Goal: Obtain resource: Download file/media

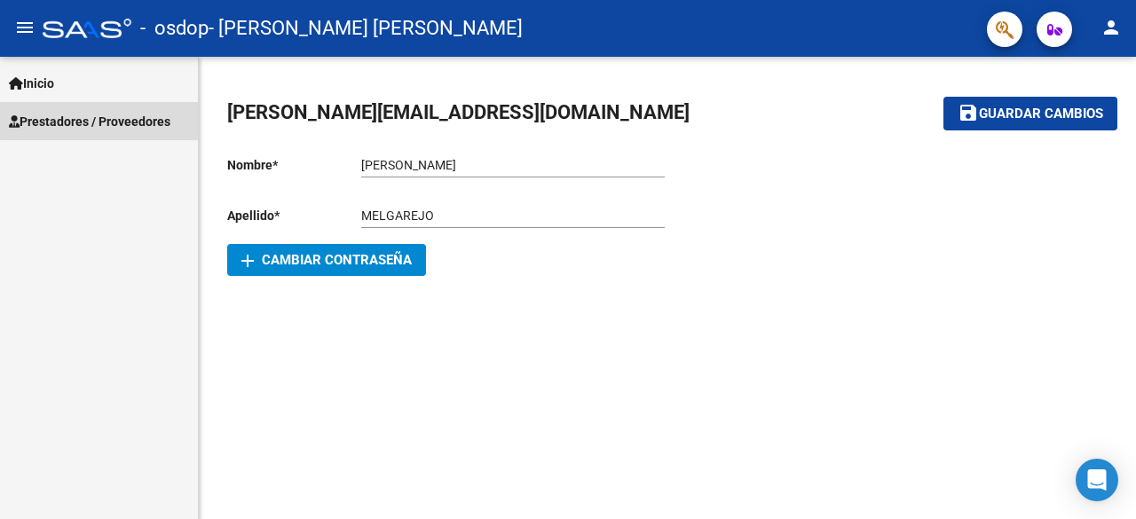
click at [143, 104] on link "Prestadores / Proveedores" at bounding box center [99, 121] width 198 height 38
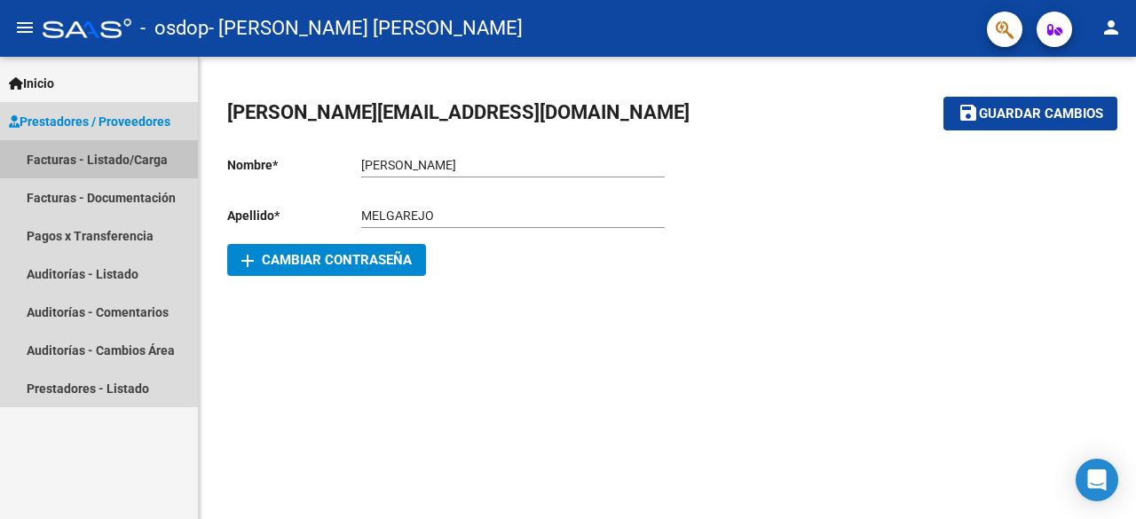
click at [121, 164] on link "Facturas - Listado/Carga" at bounding box center [99, 159] width 198 height 38
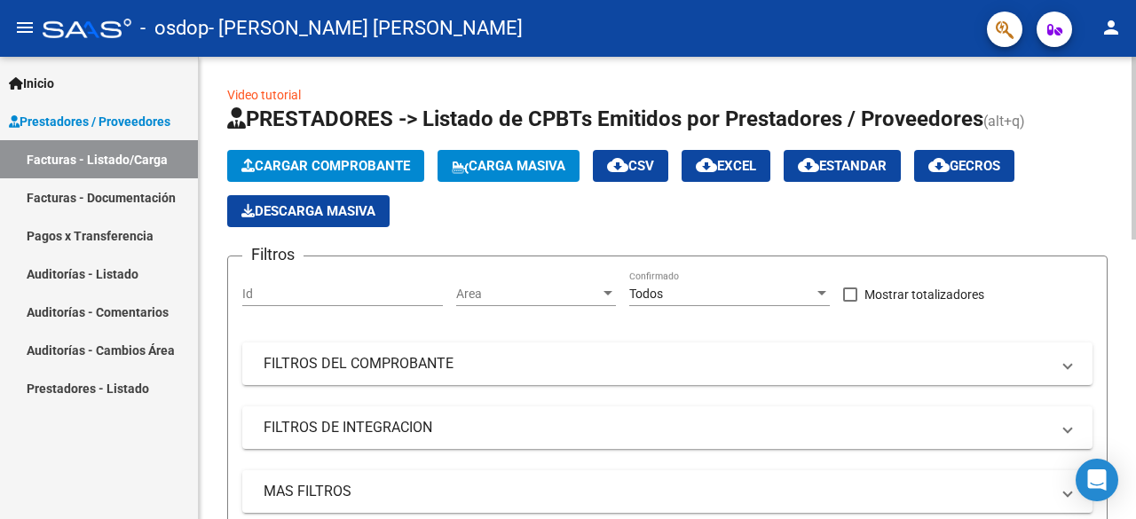
scroll to position [462, 0]
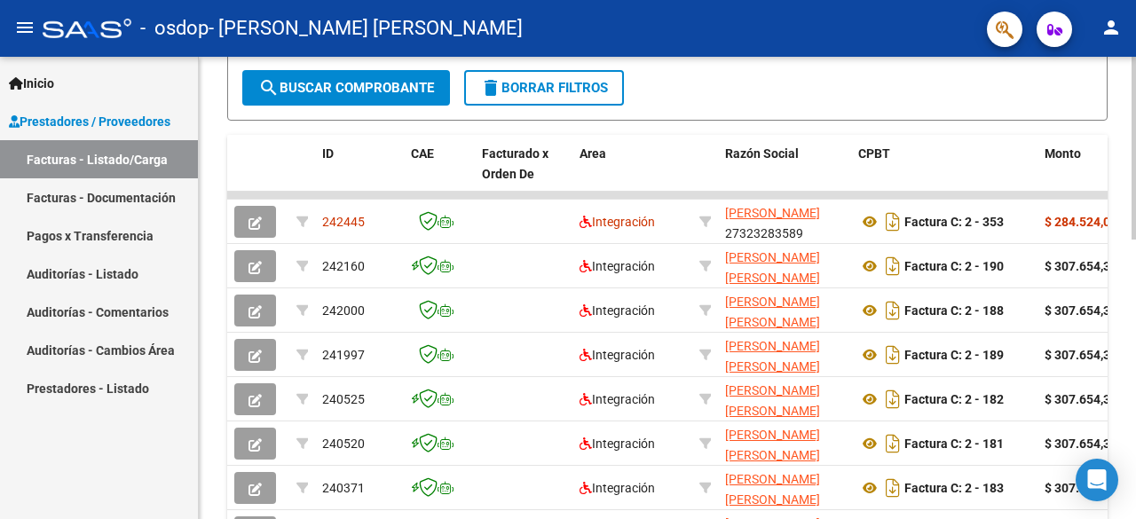
click at [1133, 498] on div at bounding box center [1133, 288] width 4 height 462
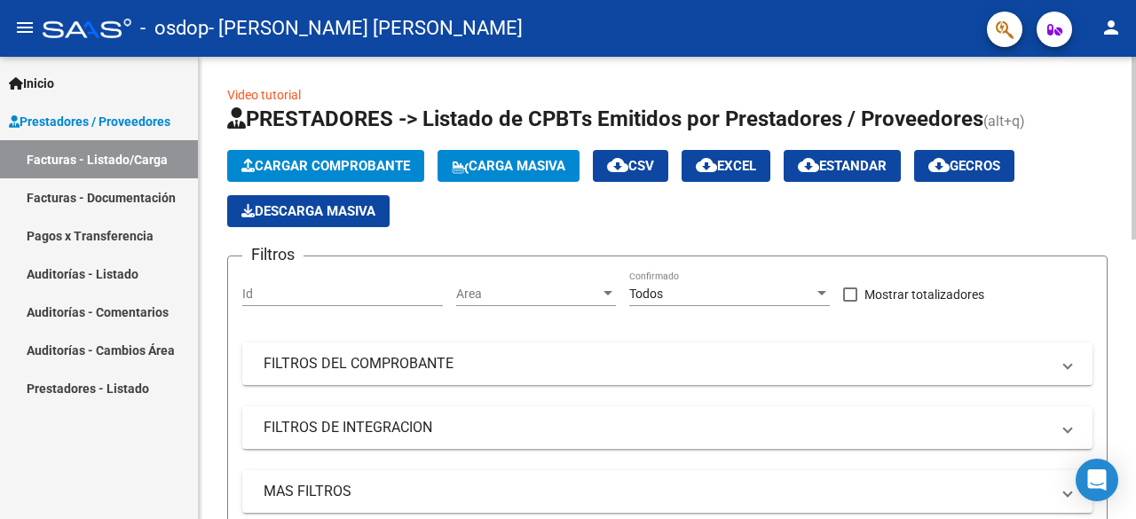
scroll to position [462, 0]
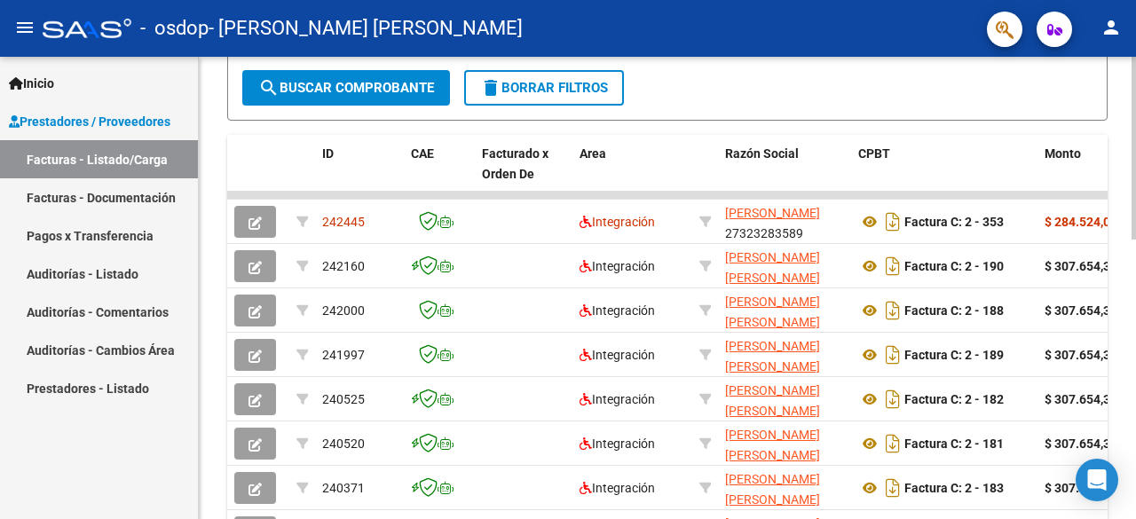
click at [1135, 484] on div at bounding box center [1133, 288] width 4 height 462
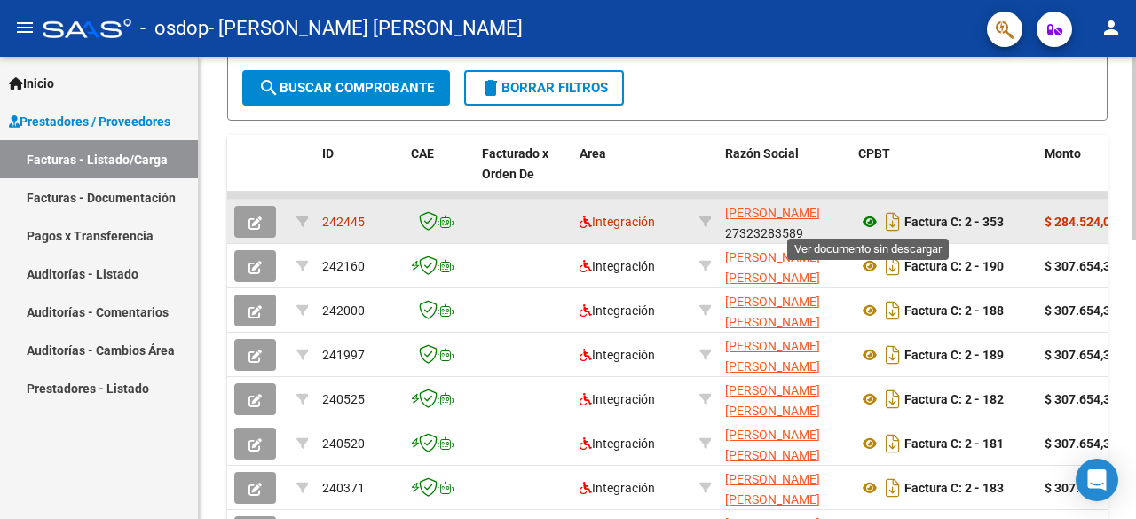
click at [866, 224] on icon at bounding box center [869, 221] width 23 height 21
